Goal: Communication & Community: Answer question/provide support

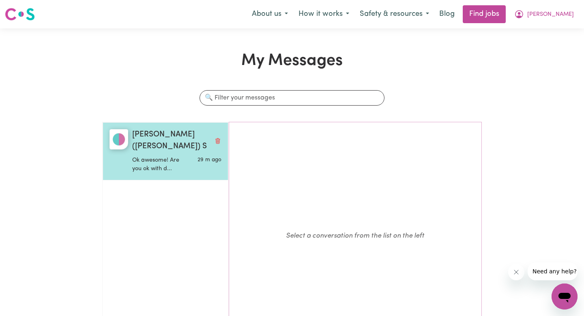
click at [184, 160] on p "Ok awesome! Are you ok with d..." at bounding box center [162, 164] width 60 height 17
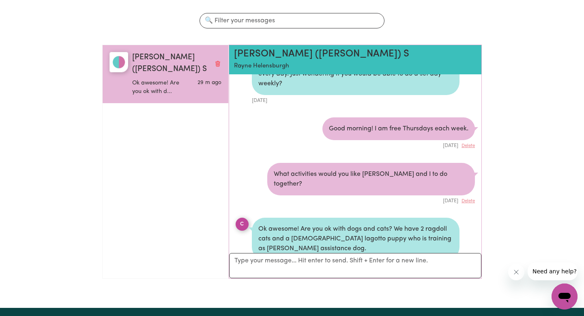
scroll to position [78, 0]
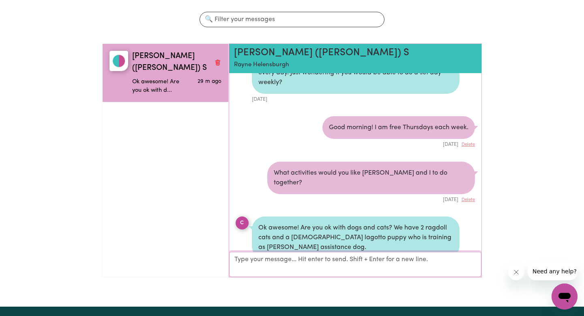
click at [418, 264] on textarea "Your reply" at bounding box center [355, 264] width 252 height 25
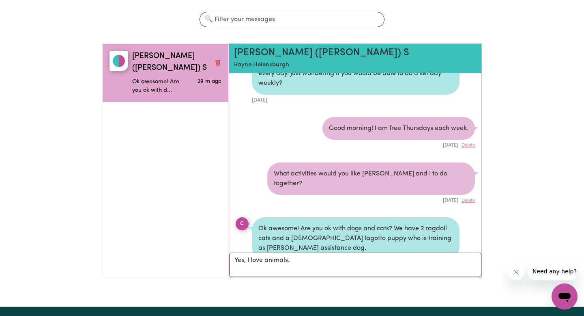
click at [429, 217] on div "Ok awesome! Are you ok with dogs and cats? We have 2 ragdoll cats and a [DEMOGR…" at bounding box center [356, 238] width 208 height 42
drag, startPoint x: 428, startPoint y: 197, endPoint x: 270, endPoint y: 207, distance: 157.8
click at [270, 217] on div "Ok awesome! Are you ok with dogs and cats? We have 2 ragdoll cats and a [DEMOGR…" at bounding box center [356, 238] width 208 height 42
copy div "ragdoll cats"
click at [309, 217] on div "Ok awesome! Are you ok with dogs and cats? We have 2 ragdoll cats and a [DEMOGR…" at bounding box center [356, 238] width 208 height 42
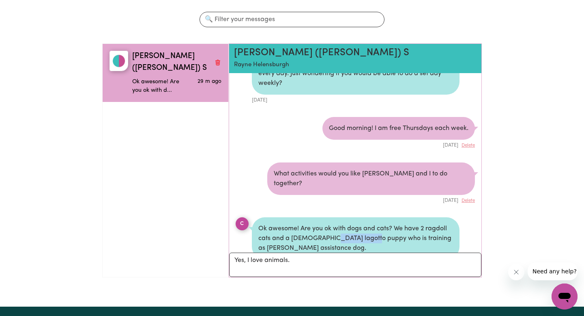
drag, startPoint x: 328, startPoint y: 209, endPoint x: 370, endPoint y: 210, distance: 42.2
click at [370, 217] on div "Ok awesome! Are you ok with dogs and cats? We have 2 ragdoll cats and a [DEMOGR…" at bounding box center [356, 238] width 208 height 42
copy div "lagotto puppy"
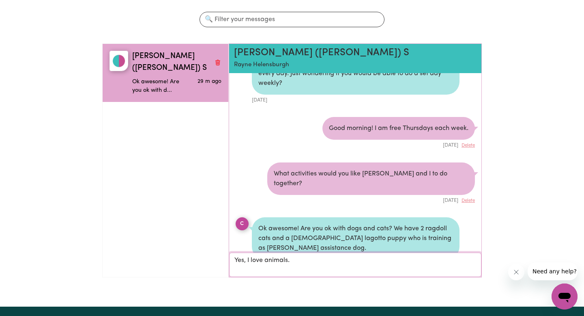
click at [303, 257] on textarea "Yes, I love animals." at bounding box center [355, 264] width 252 height 24
click at [278, 260] on textarea "Yes, I love animals" at bounding box center [355, 264] width 252 height 24
type textarea "I love animals! So that works for me :)"
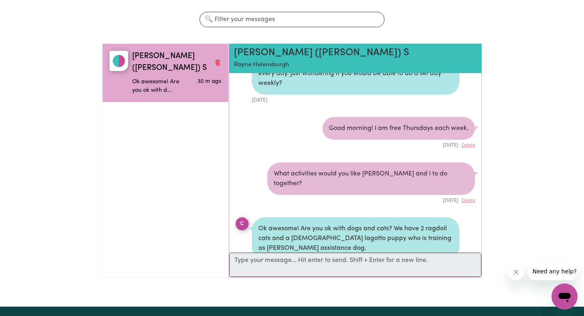
scroll to position [221, 0]
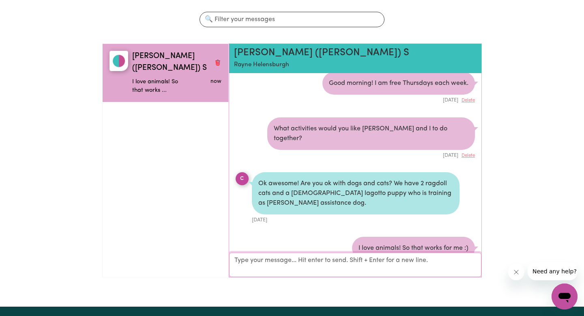
click at [317, 260] on textarea "Your reply" at bounding box center [355, 264] width 252 height 24
click at [285, 262] on textarea "Your reply" at bounding box center [355, 264] width 252 height 24
click at [272, 65] on p "Rayne Helensburgh" at bounding box center [335, 64] width 202 height 9
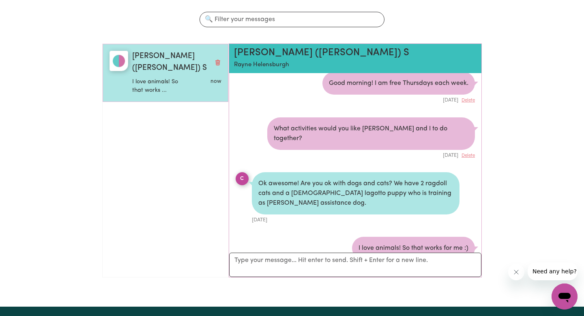
click at [164, 56] on span "[PERSON_NAME] ([PERSON_NAME]) S" at bounding box center [171, 63] width 79 height 24
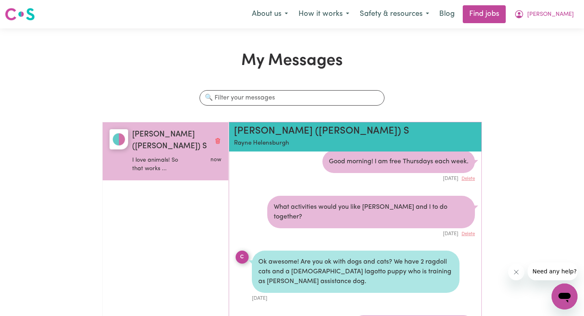
scroll to position [89, 0]
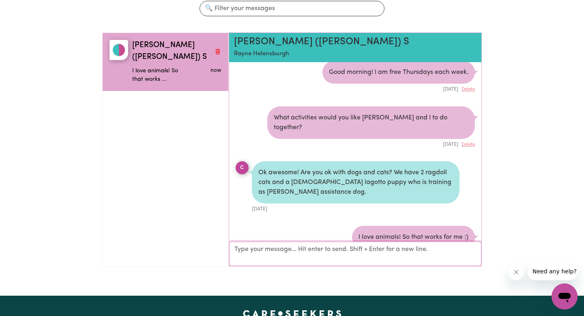
click at [420, 252] on textarea "Your reply" at bounding box center [355, 253] width 252 height 24
